Goal: Transaction & Acquisition: Purchase product/service

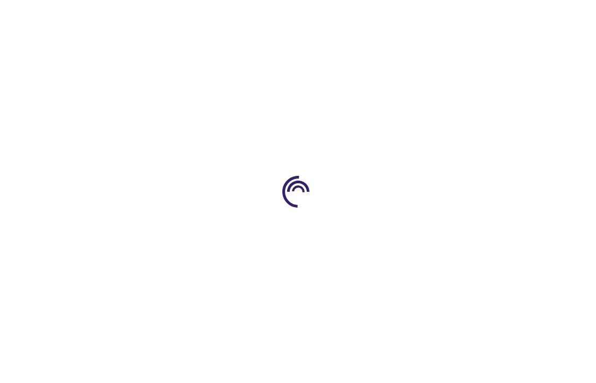
type input "0"
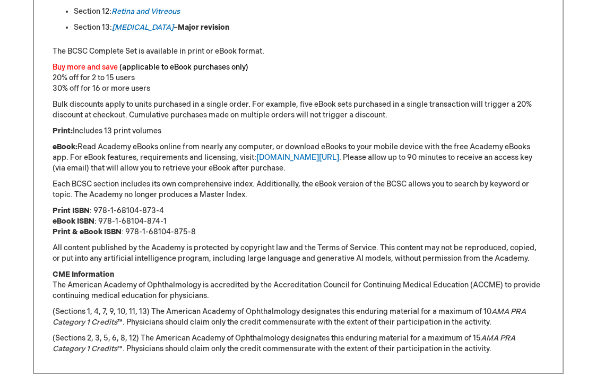
scroll to position [812, 0]
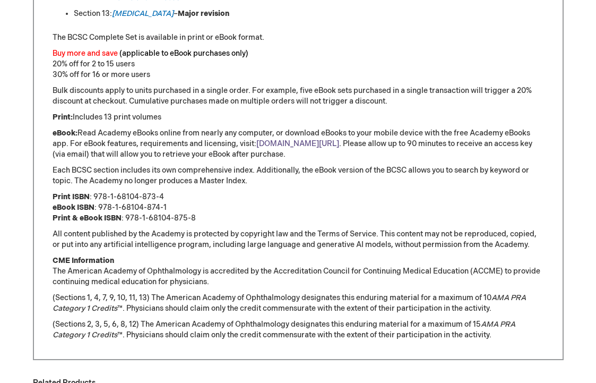
click at [272, 144] on link "[DOMAIN_NAME][URL]" at bounding box center [297, 143] width 83 height 9
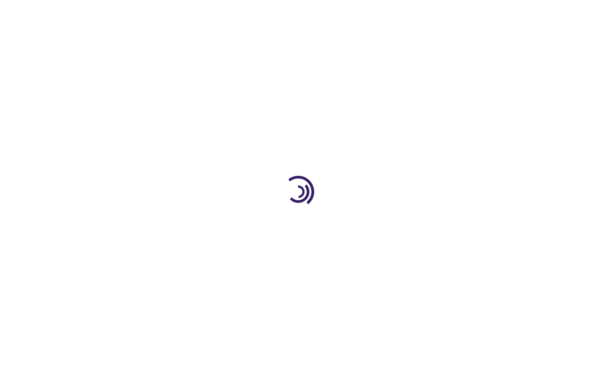
scroll to position [812, 0]
type input "0"
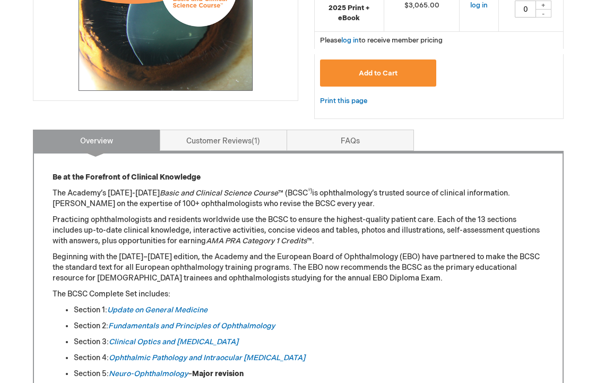
scroll to position [541, 0]
